Goal: Task Accomplishment & Management: Use online tool/utility

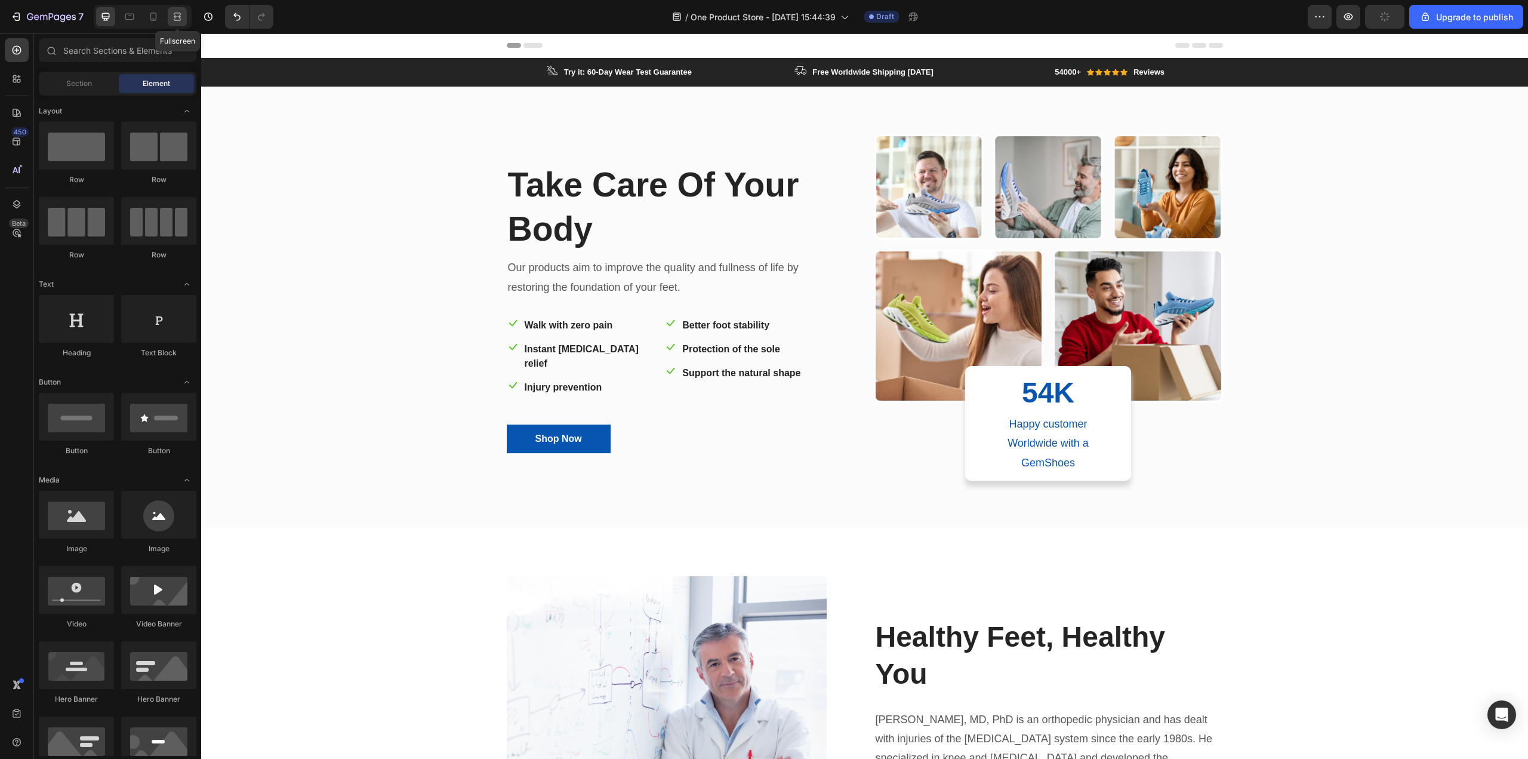
click at [181, 10] on div at bounding box center [177, 16] width 19 height 19
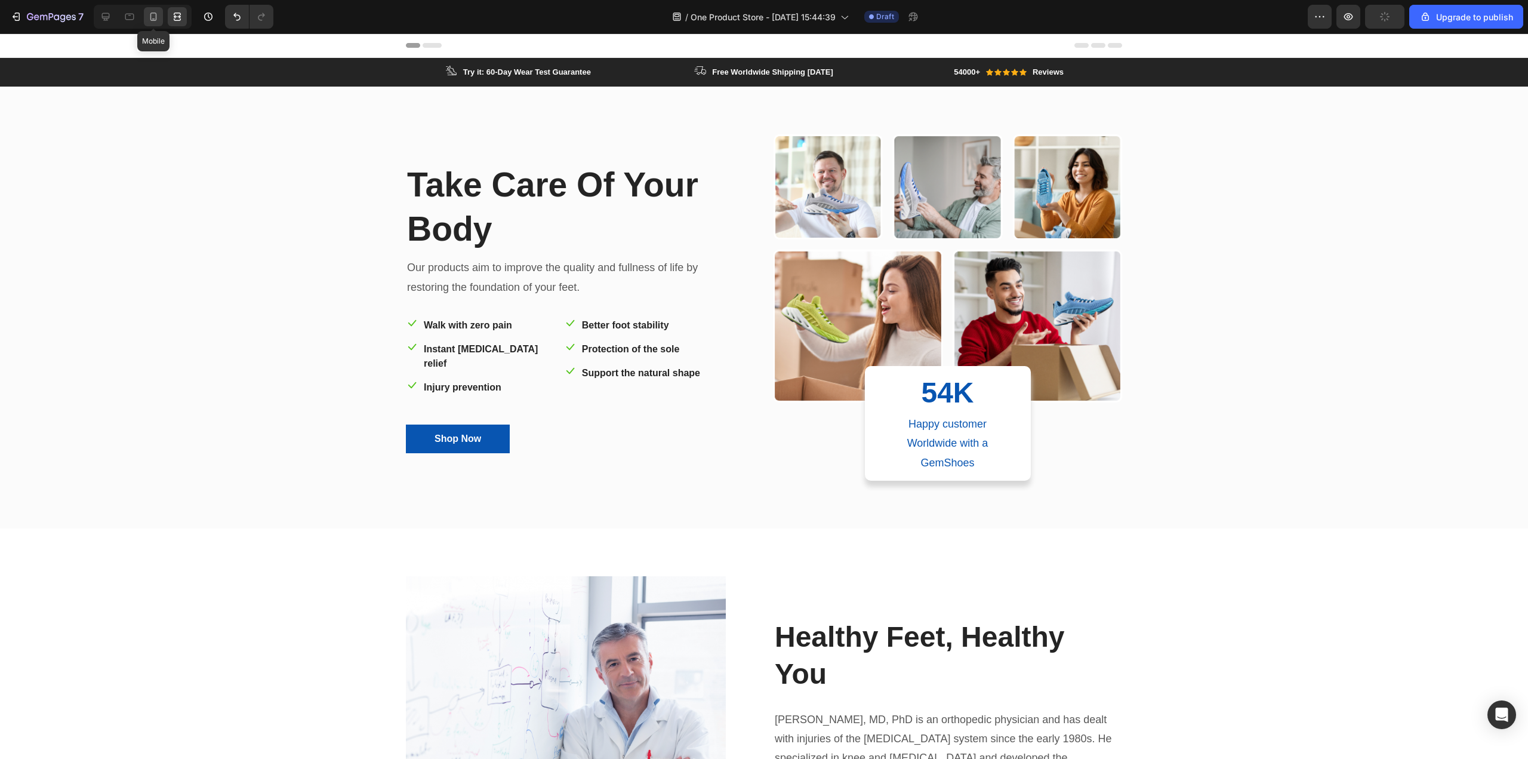
click at [159, 15] on icon at bounding box center [153, 17] width 12 height 12
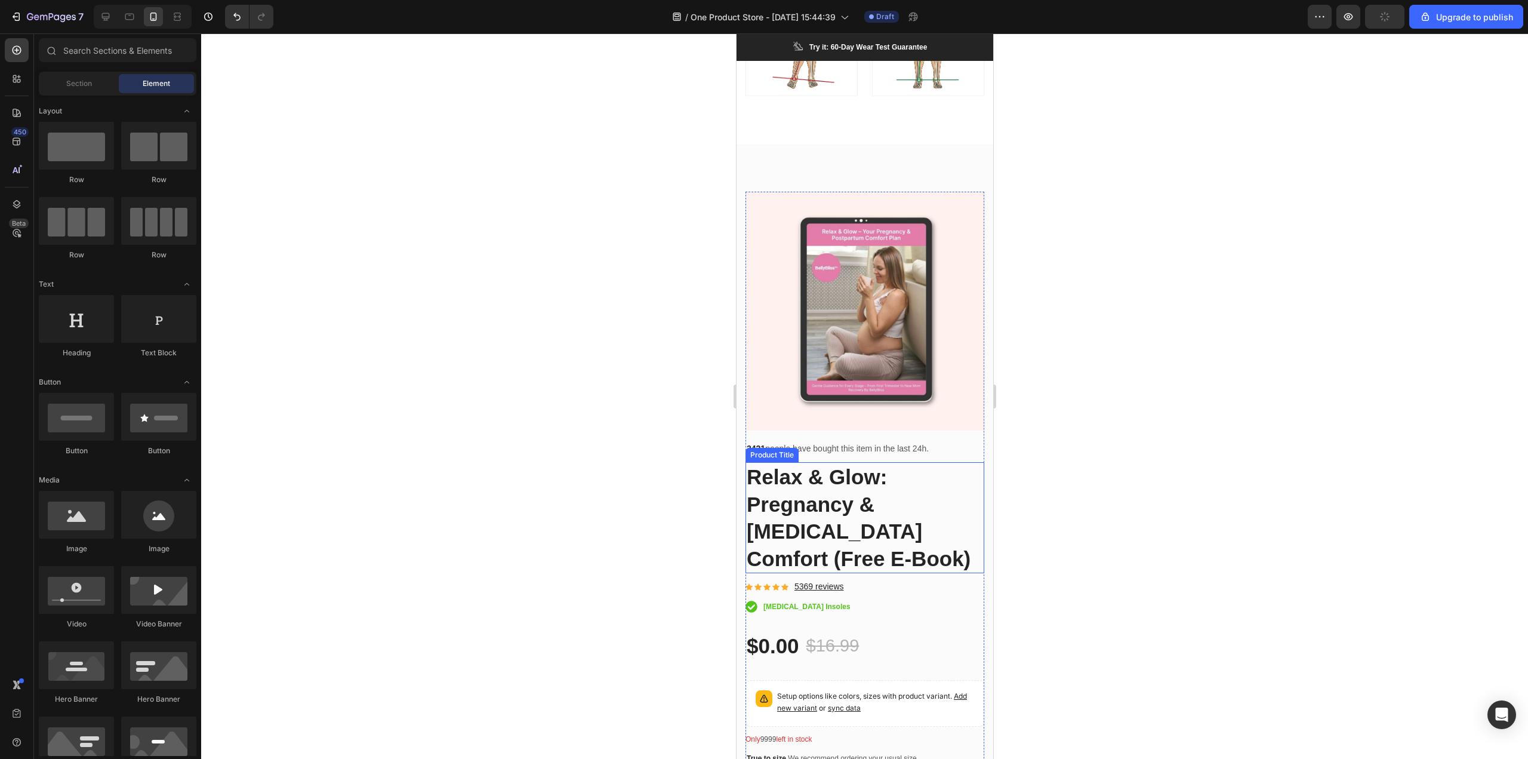
scroll to position [3732, 0]
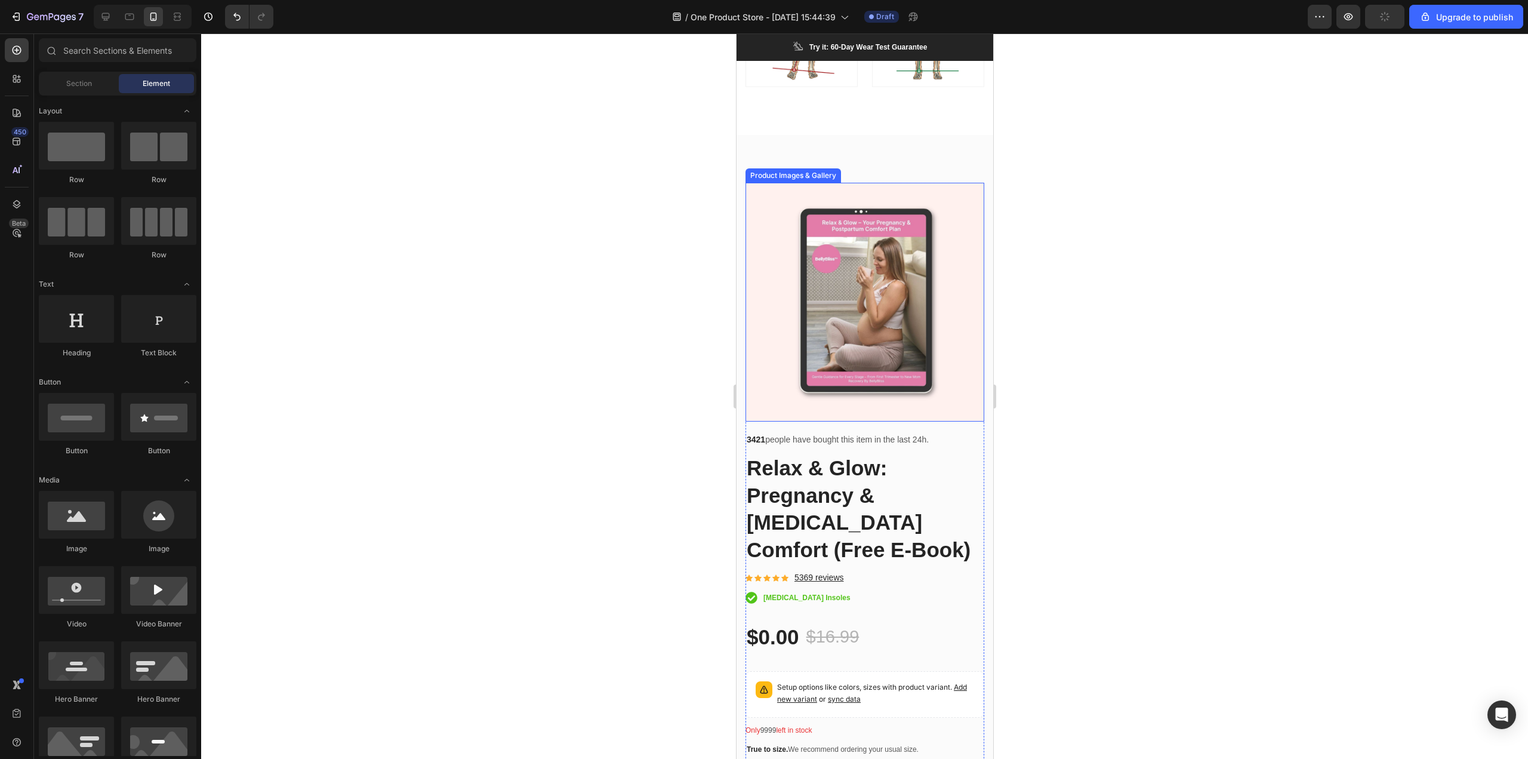
click at [942, 367] on img at bounding box center [864, 302] width 239 height 239
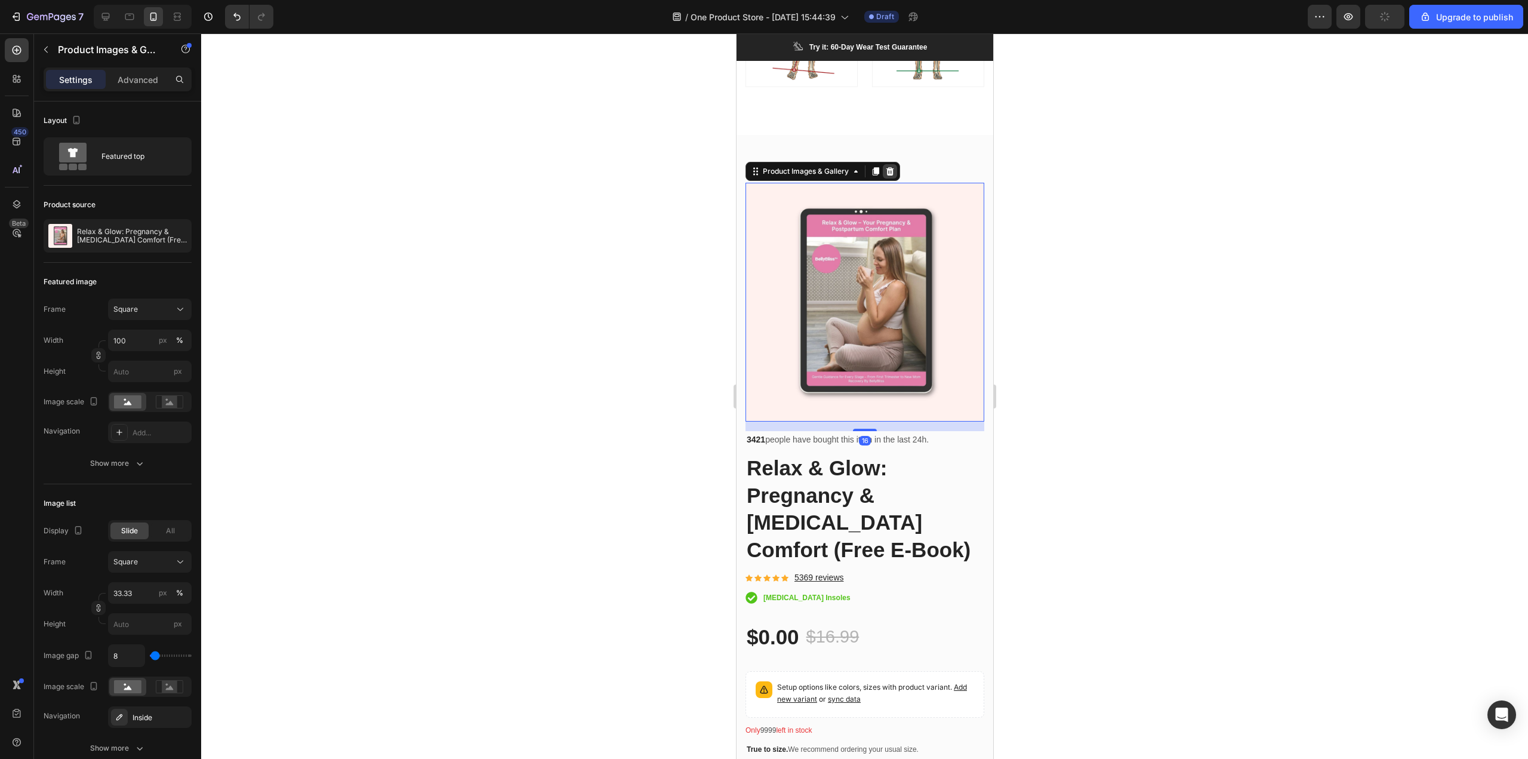
click at [897, 165] on div at bounding box center [889, 171] width 14 height 14
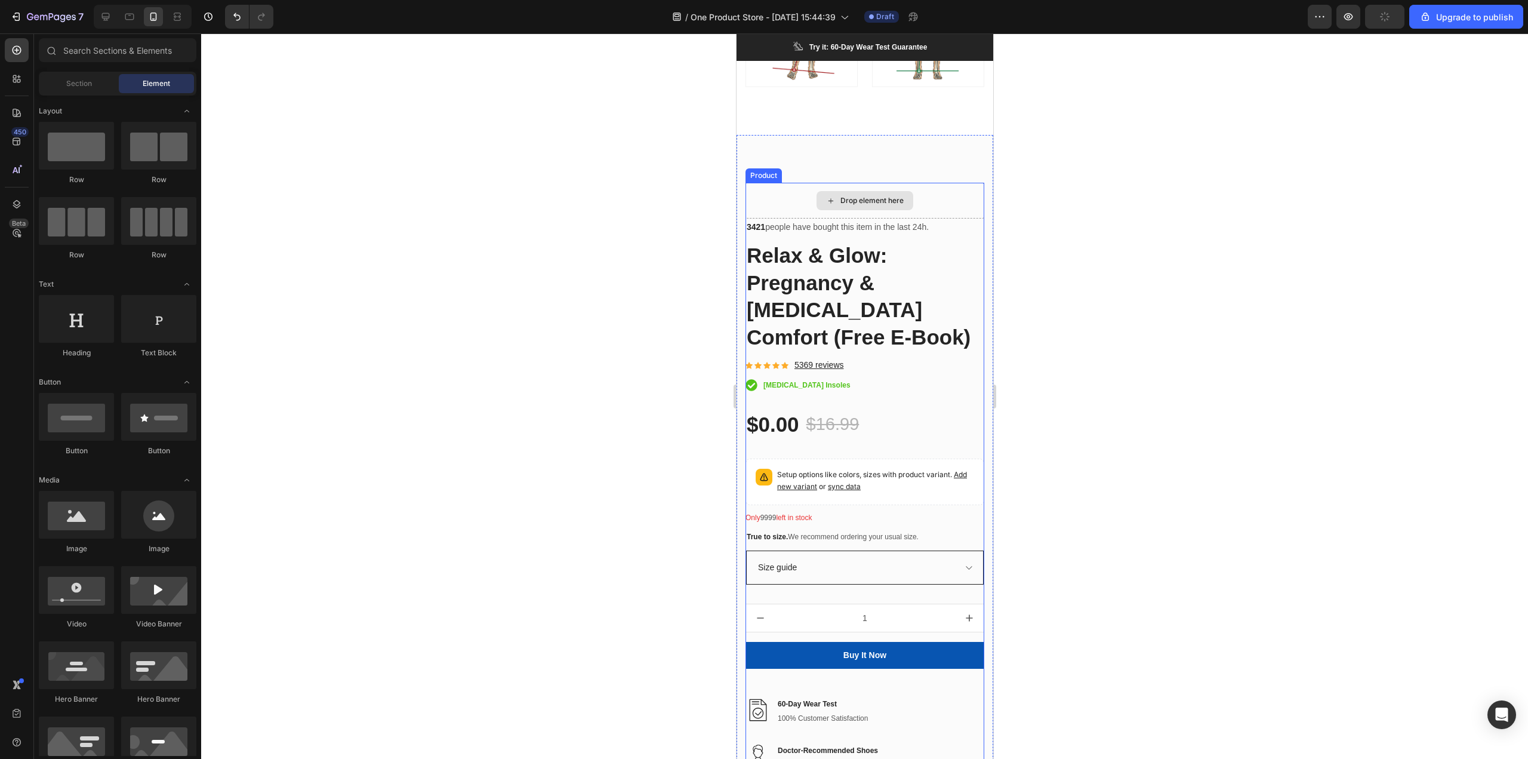
click at [932, 202] on div "Drop element here" at bounding box center [864, 201] width 239 height 36
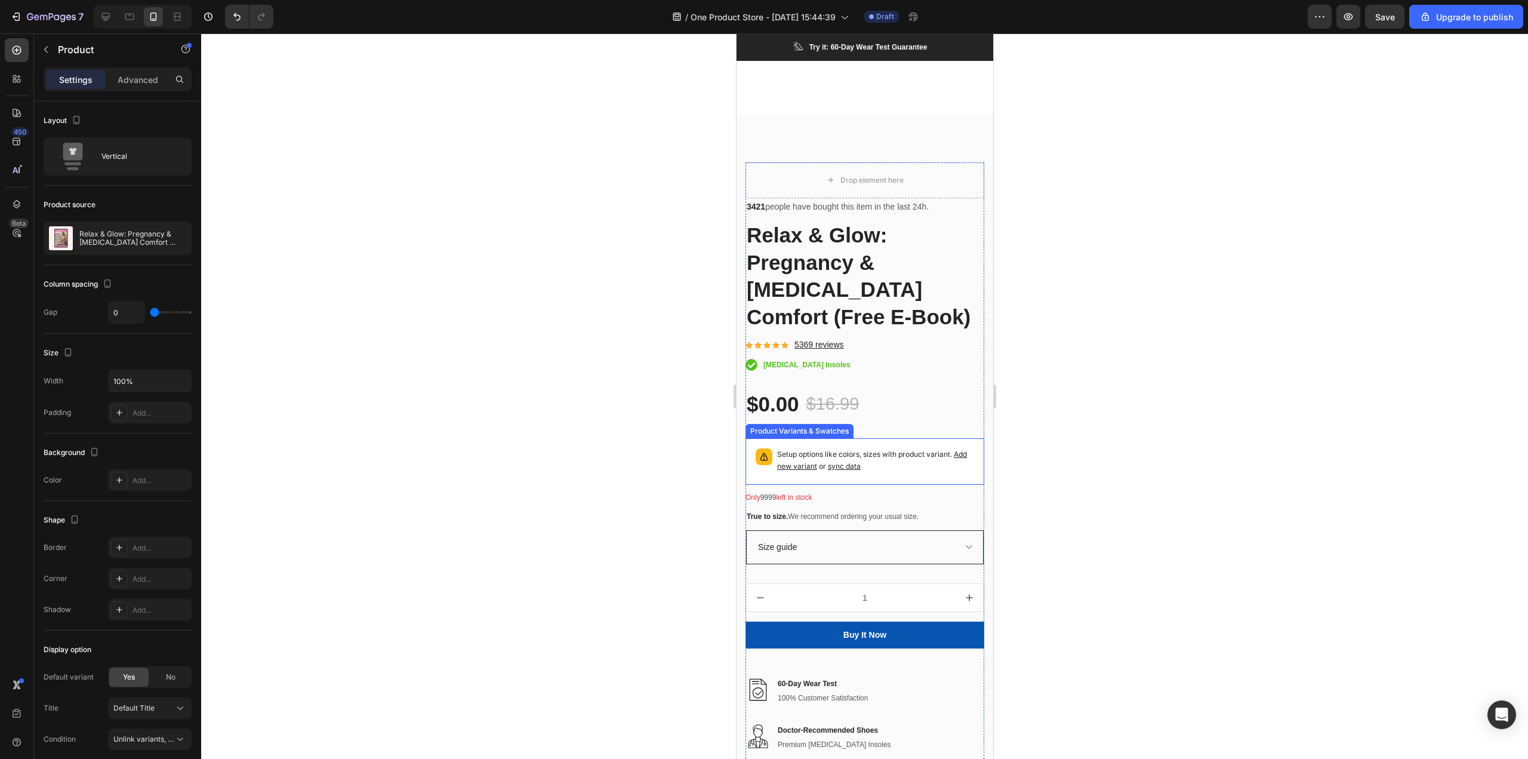
scroll to position [3733, 0]
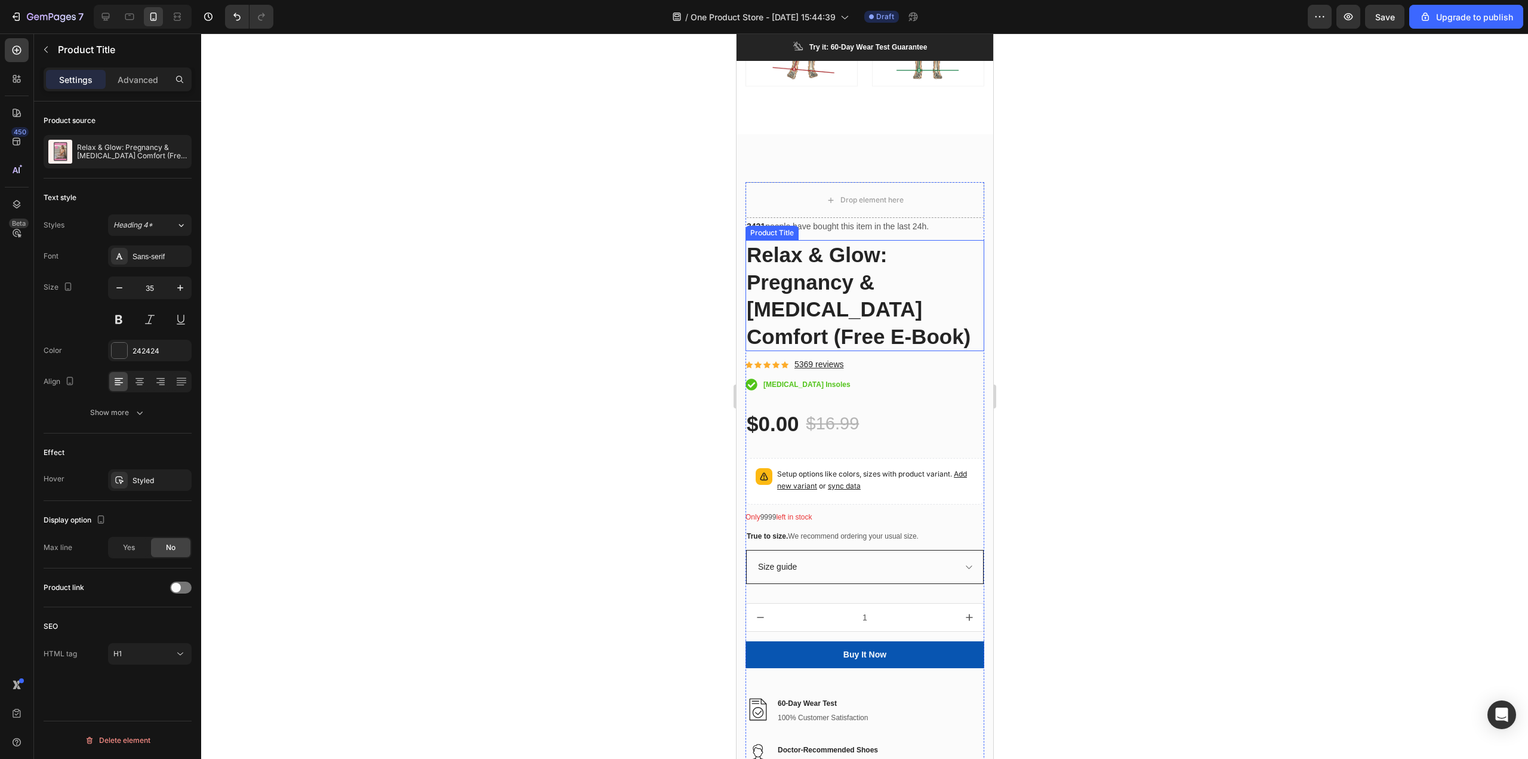
click at [849, 240] on h1 "Relax & Glow: Pregnancy & [MEDICAL_DATA] Comfort (Free E-Book)" at bounding box center [864, 295] width 239 height 111
click at [864, 224] on icon at bounding box center [862, 229] width 10 height 10
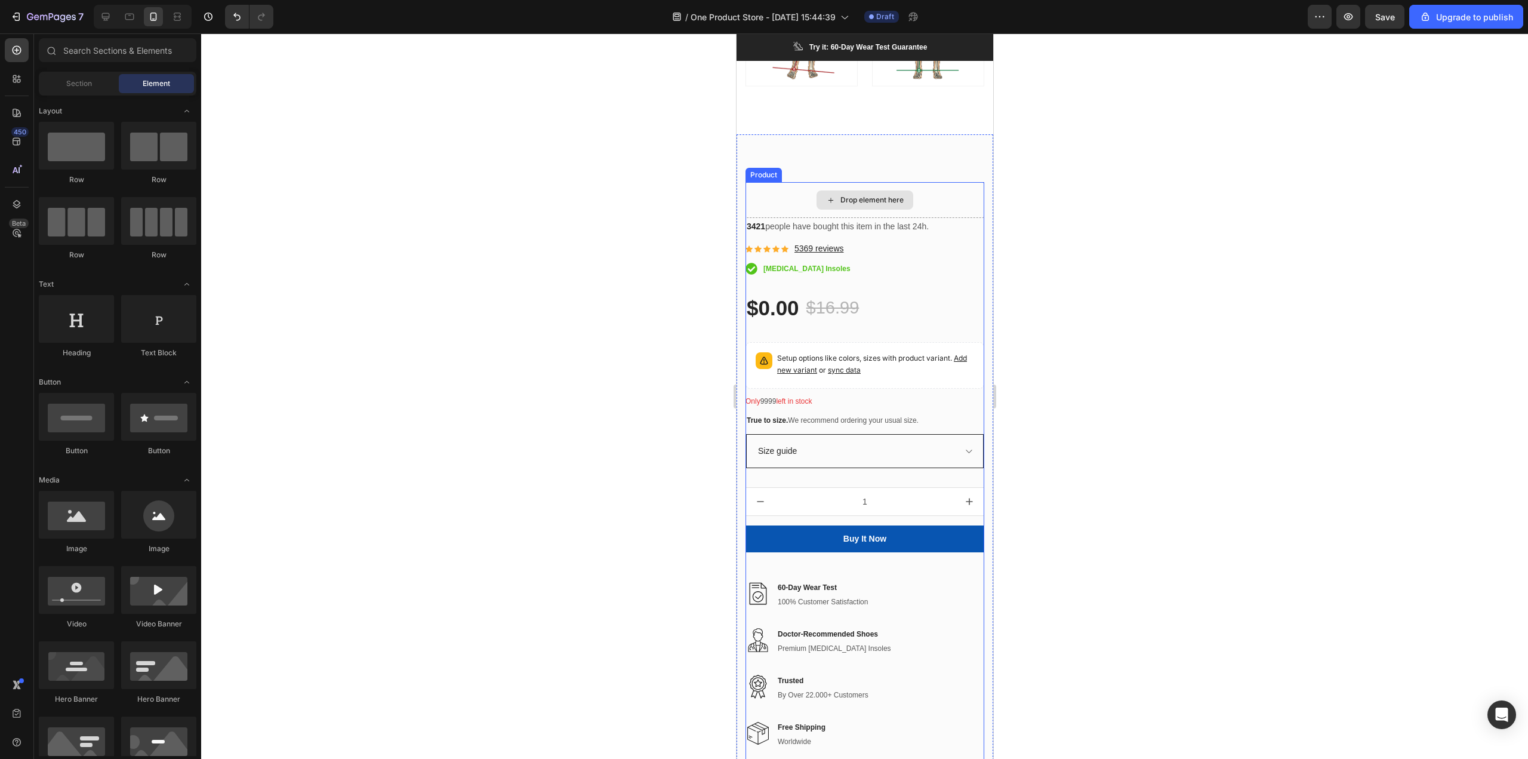
click at [786, 187] on div "Drop element here" at bounding box center [864, 200] width 239 height 36
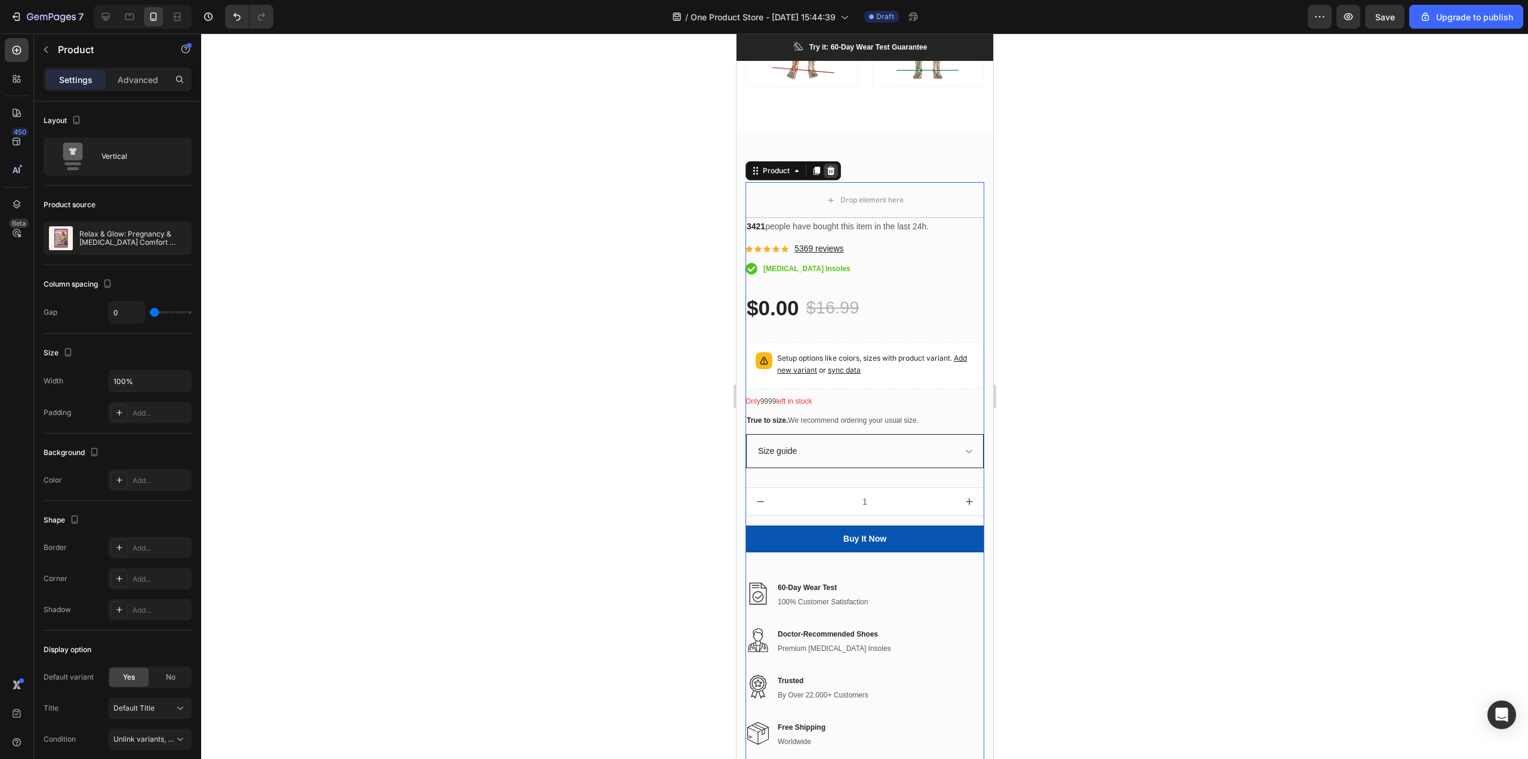
click at [835, 165] on div at bounding box center [830, 171] width 14 height 14
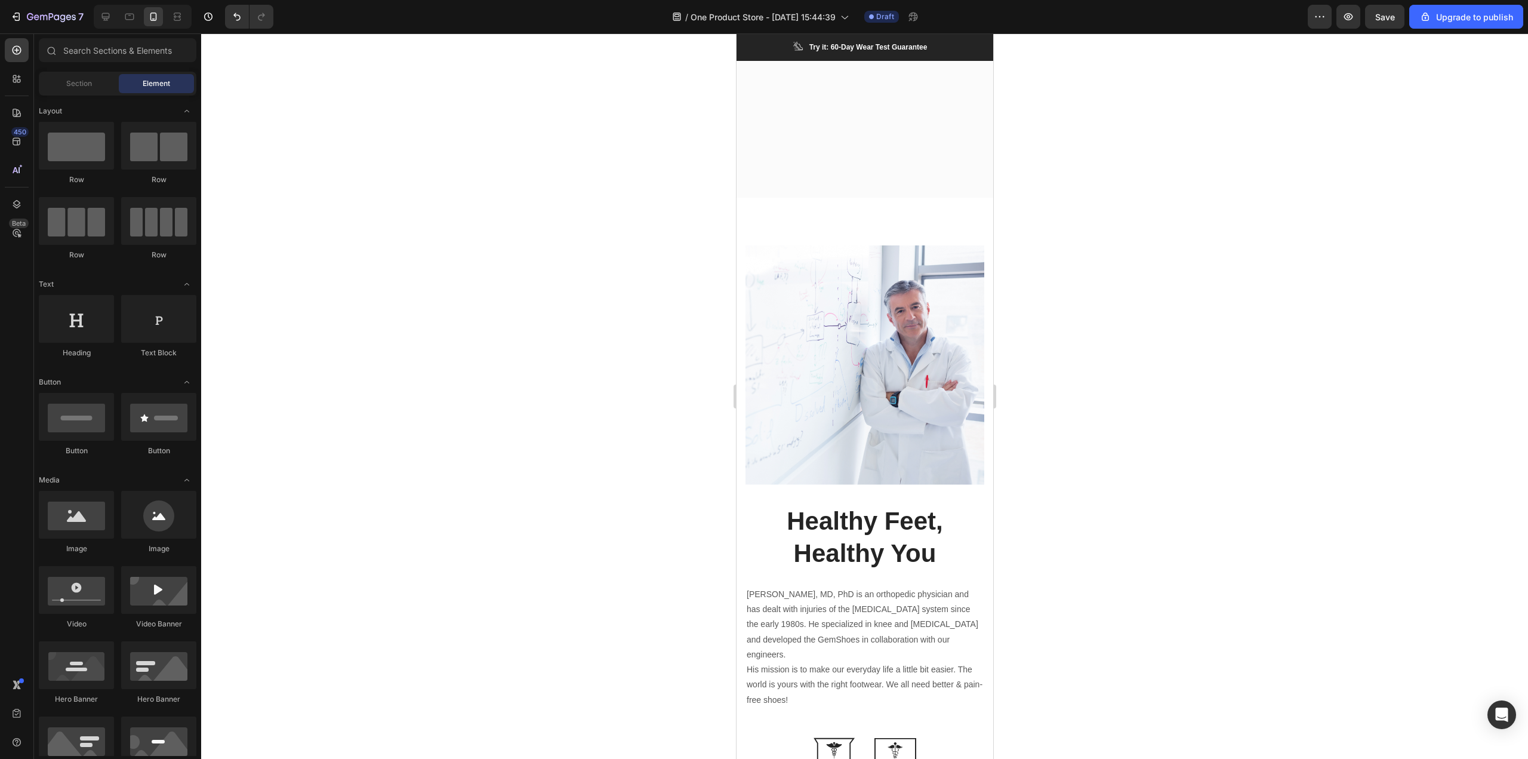
scroll to position [0, 0]
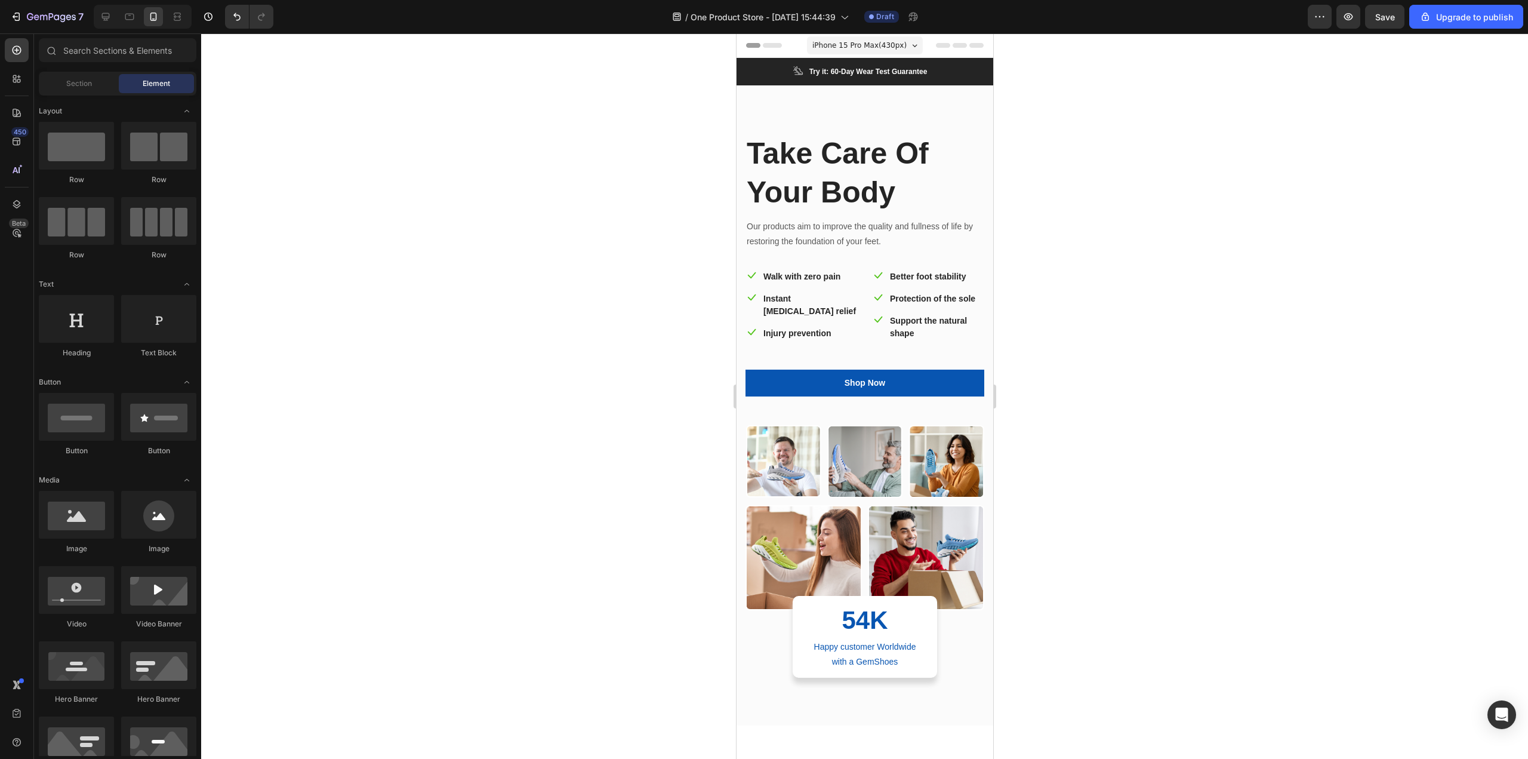
click at [116, 16] on div at bounding box center [143, 17] width 98 height 24
click at [115, 16] on div at bounding box center [105, 16] width 19 height 19
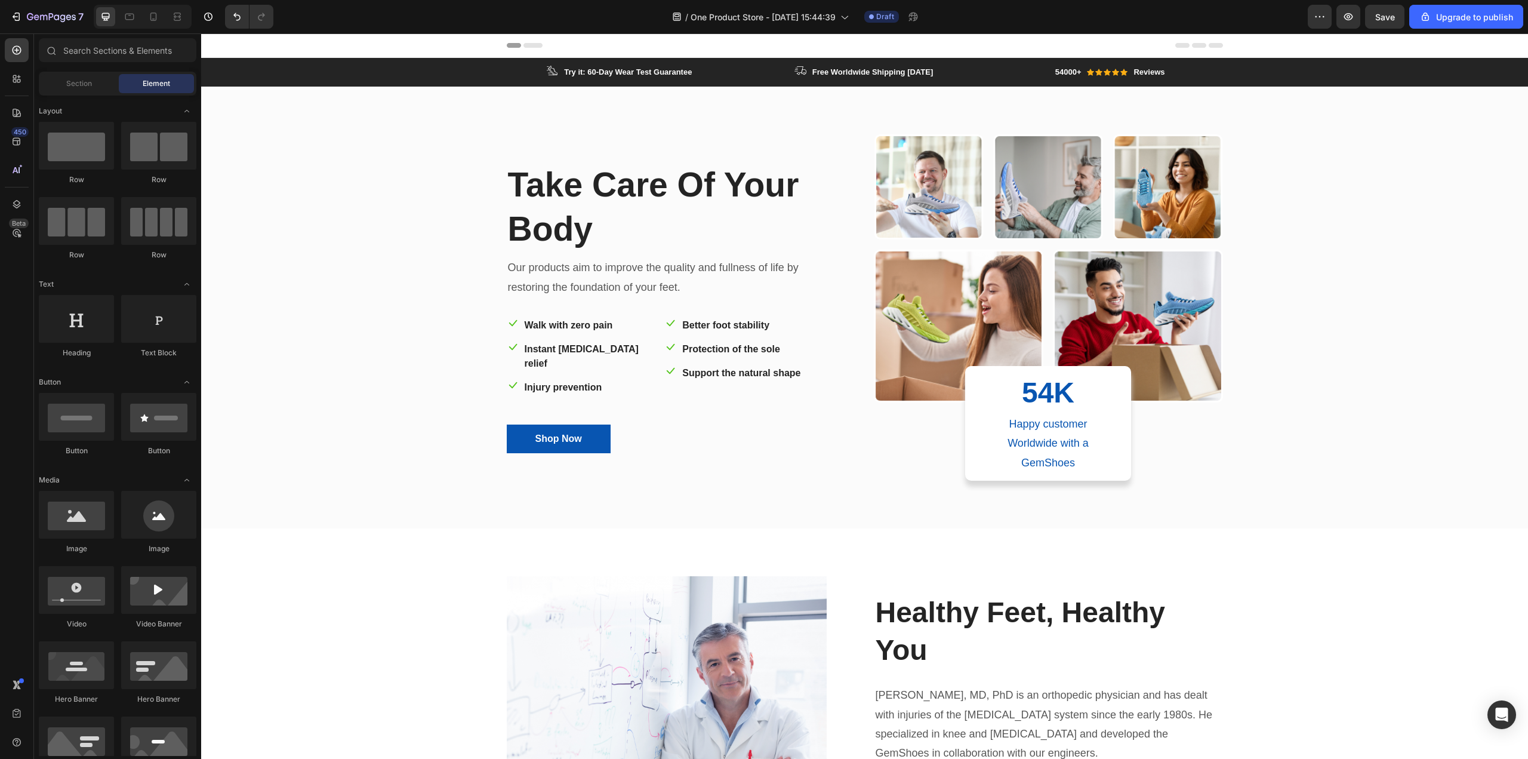
click at [4, 12] on div "7" at bounding box center [44, 17] width 89 height 24
click at [5, 33] on div "7 / One Product Store - [DATE] 15:44:39 Draft Preview Save Upgrade to publish" at bounding box center [764, 17] width 1528 height 34
click at [16, 3] on div "7 / One Product Store - [DATE] 15:44:39 Draft Preview Save Upgrade to publish" at bounding box center [764, 17] width 1528 height 34
click at [19, 16] on icon "button" at bounding box center [17, 17] width 5 height 8
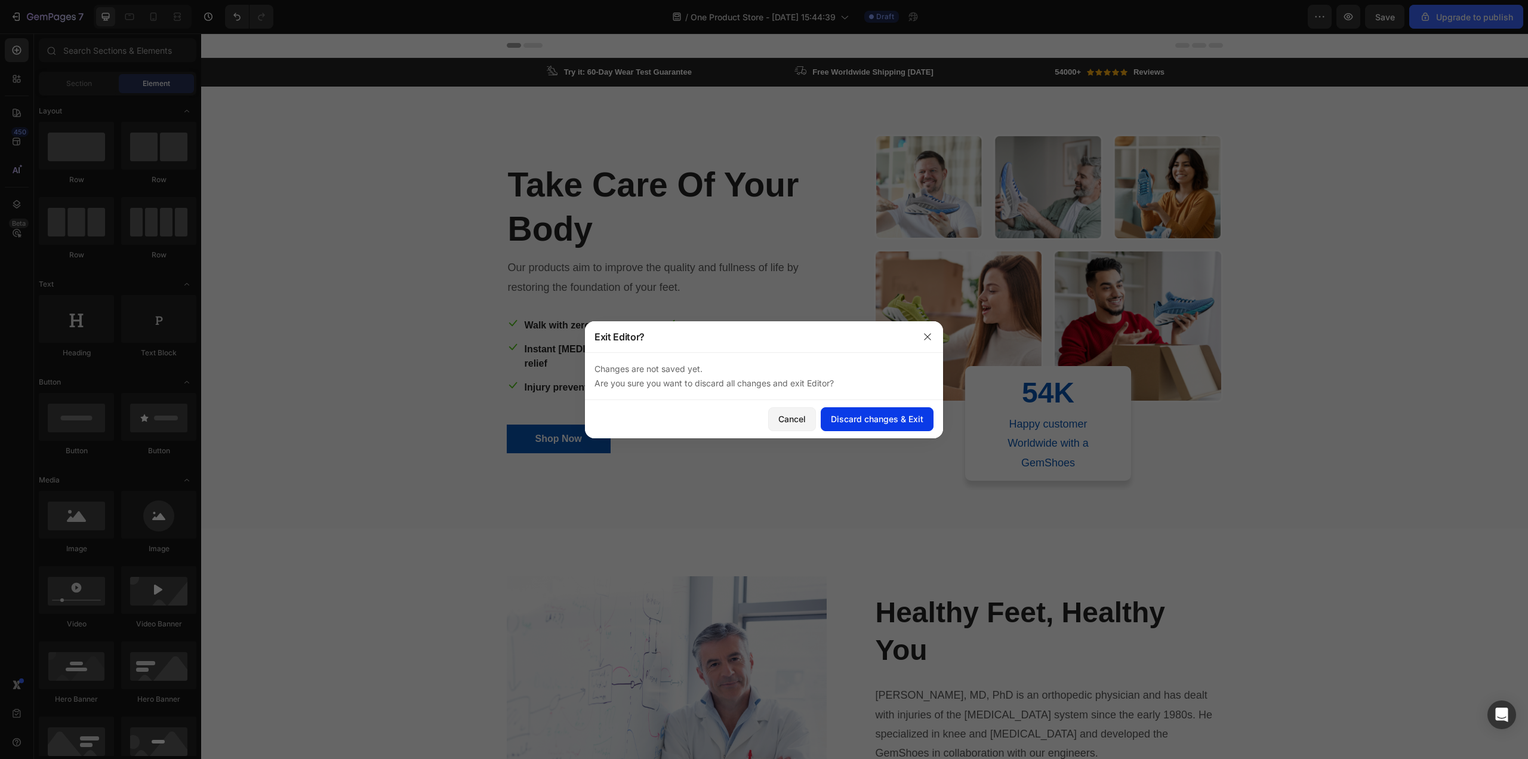
click at [866, 410] on button "Discard changes & Exit" at bounding box center [877, 419] width 113 height 24
